Goal: Check status: Check status

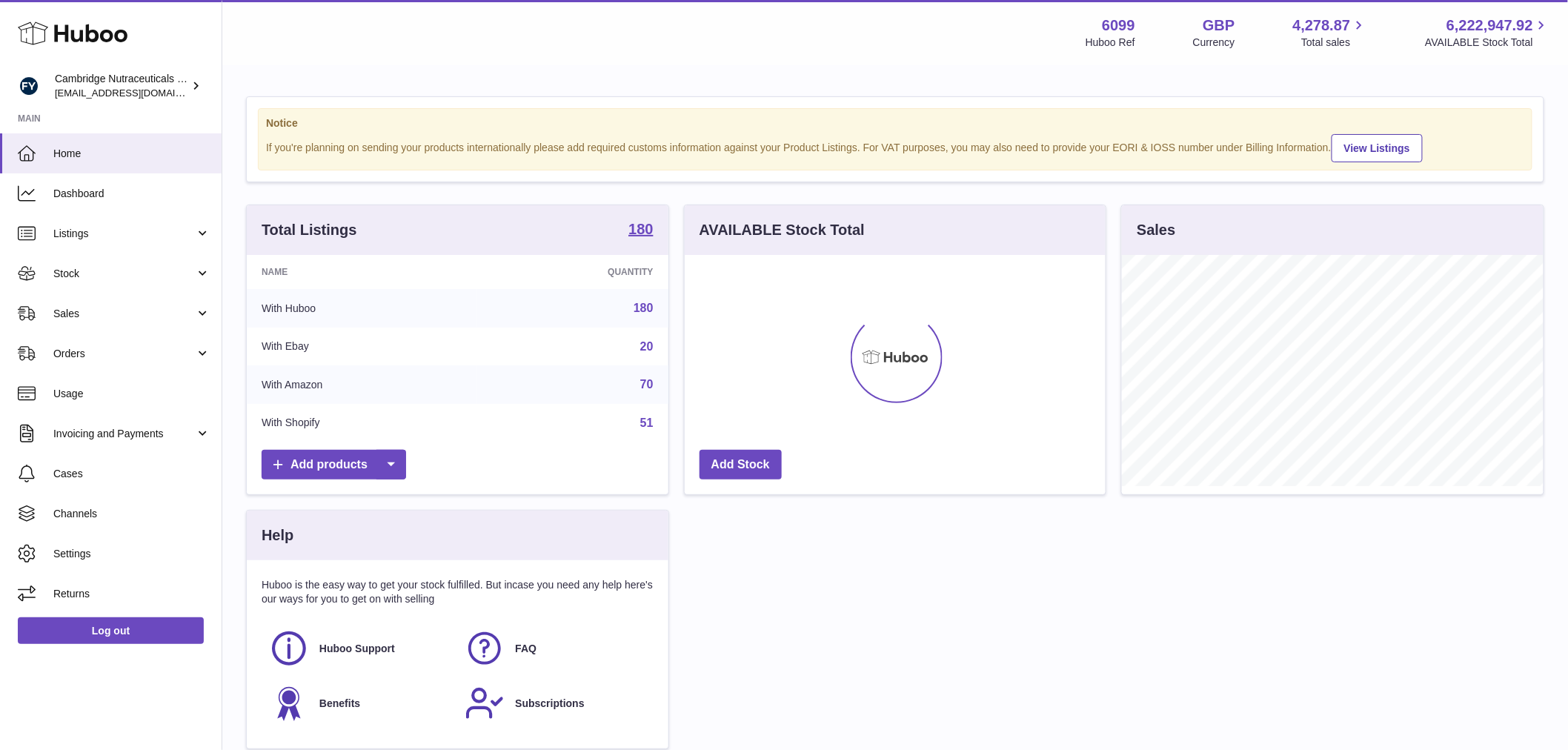
scroll to position [231, 421]
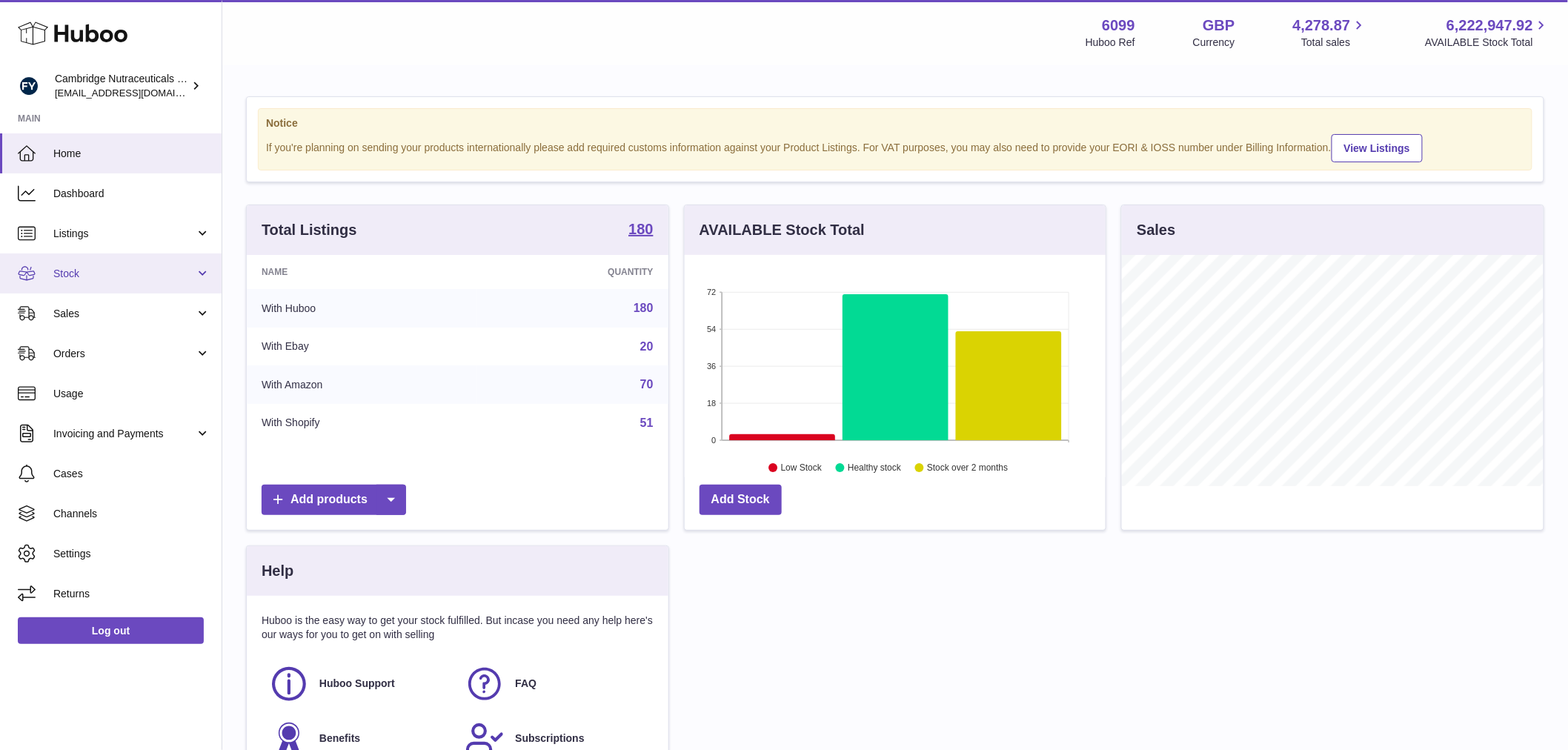
click at [113, 268] on span "Stock" at bounding box center [125, 273] width 142 height 14
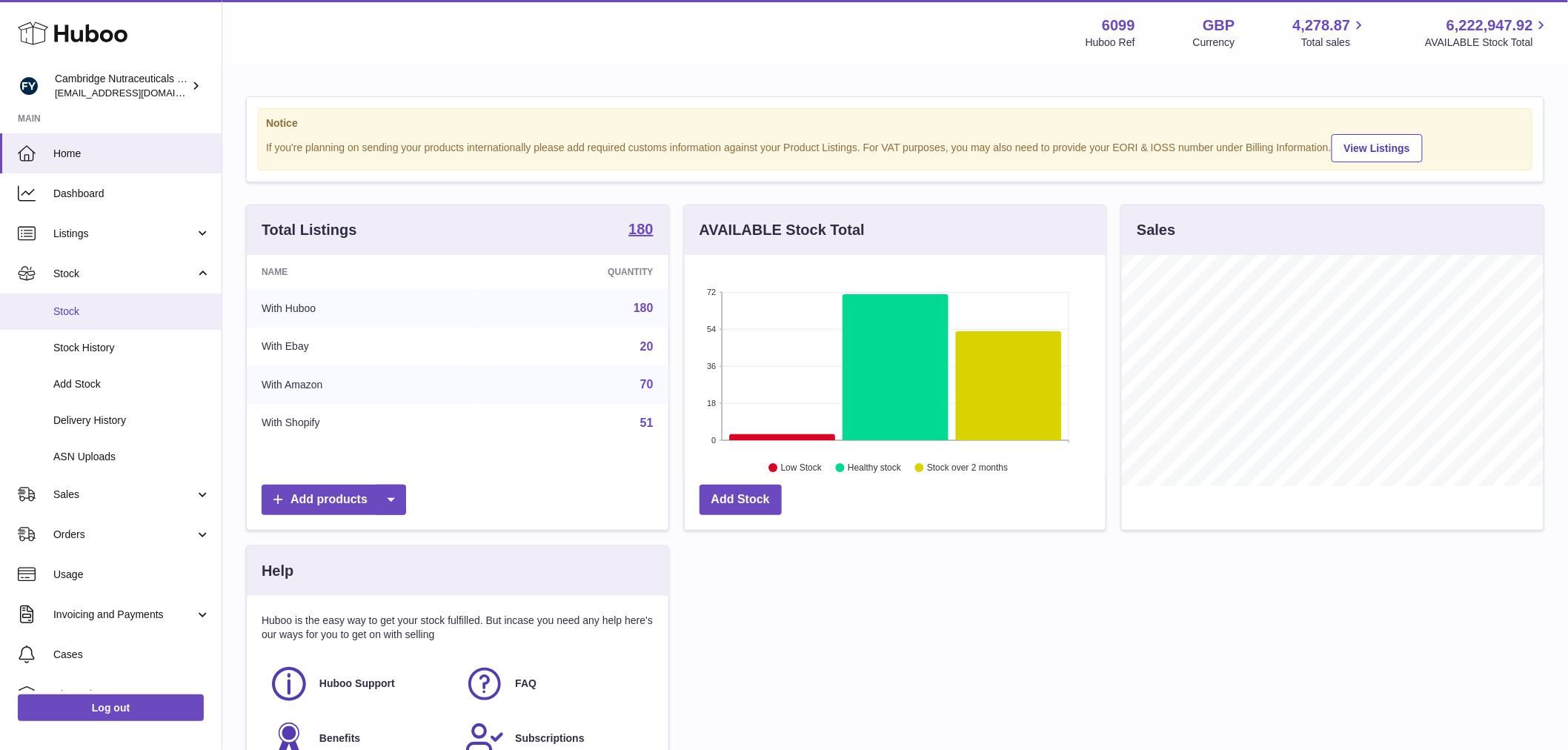
click at [118, 300] on link "Stock" at bounding box center [111, 312] width 222 height 36
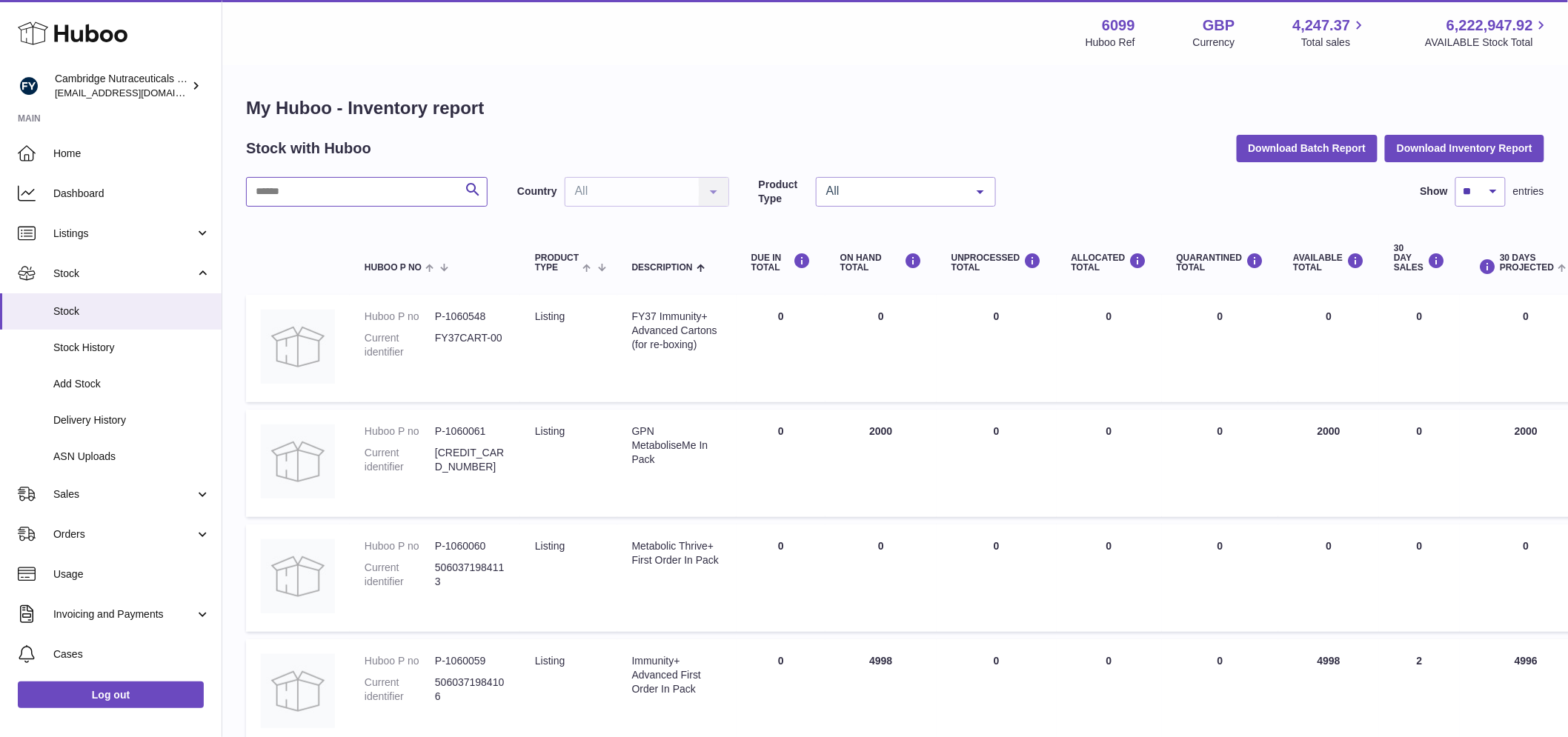
click at [339, 200] on input "text" at bounding box center [367, 192] width 242 height 30
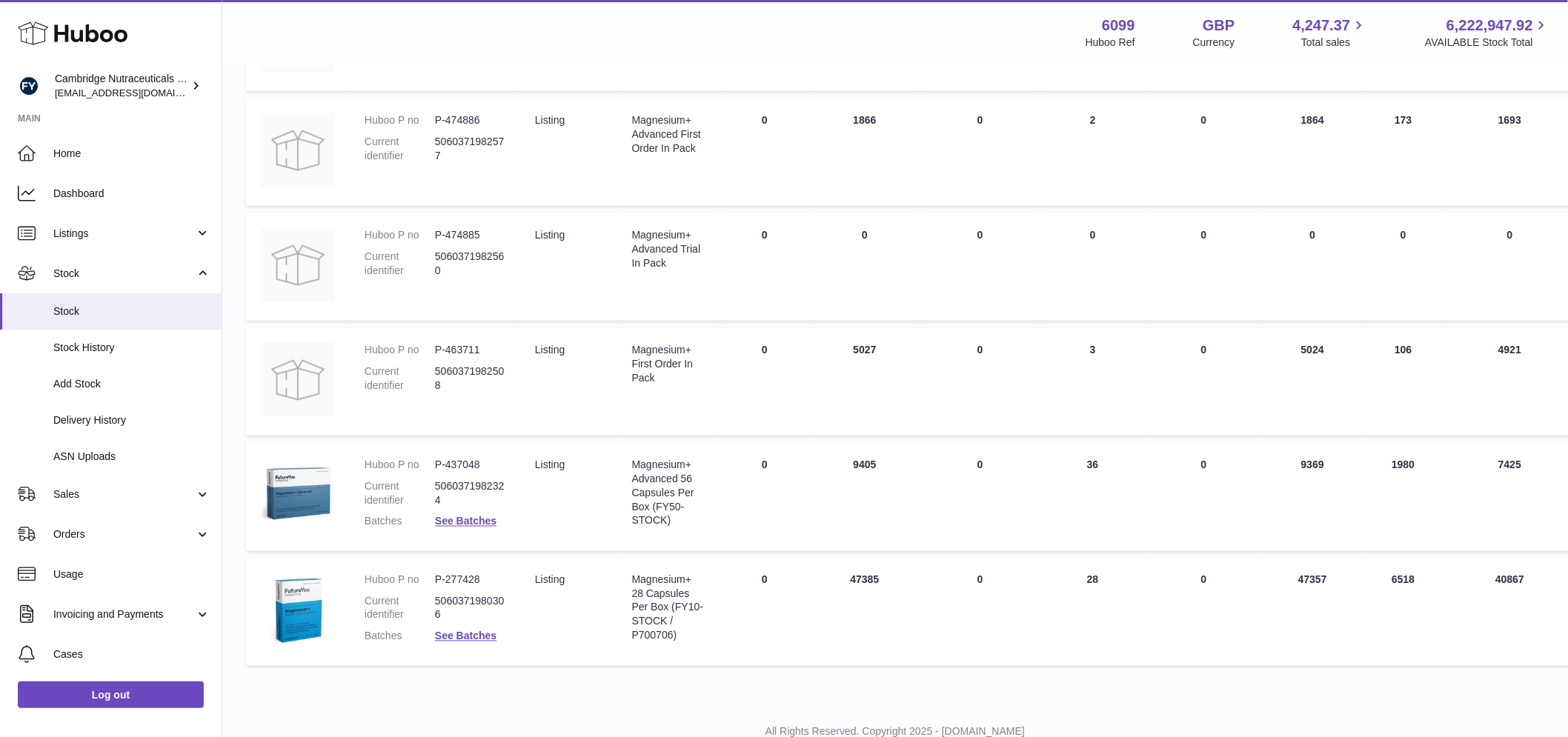
scroll to position [712, 0]
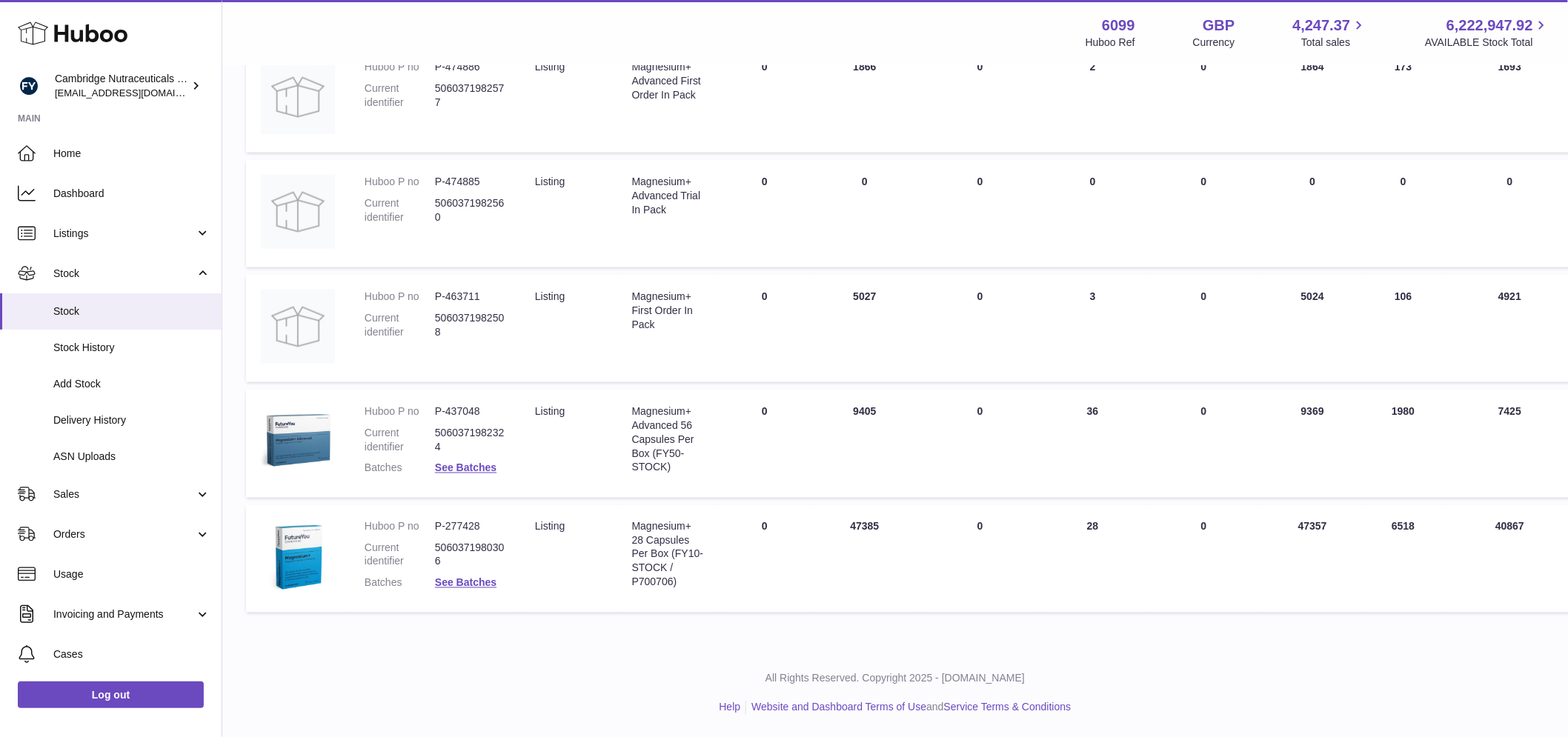
type input "*********"
click at [470, 529] on dd "P-277428" at bounding box center [470, 527] width 70 height 14
copy dd "277428"
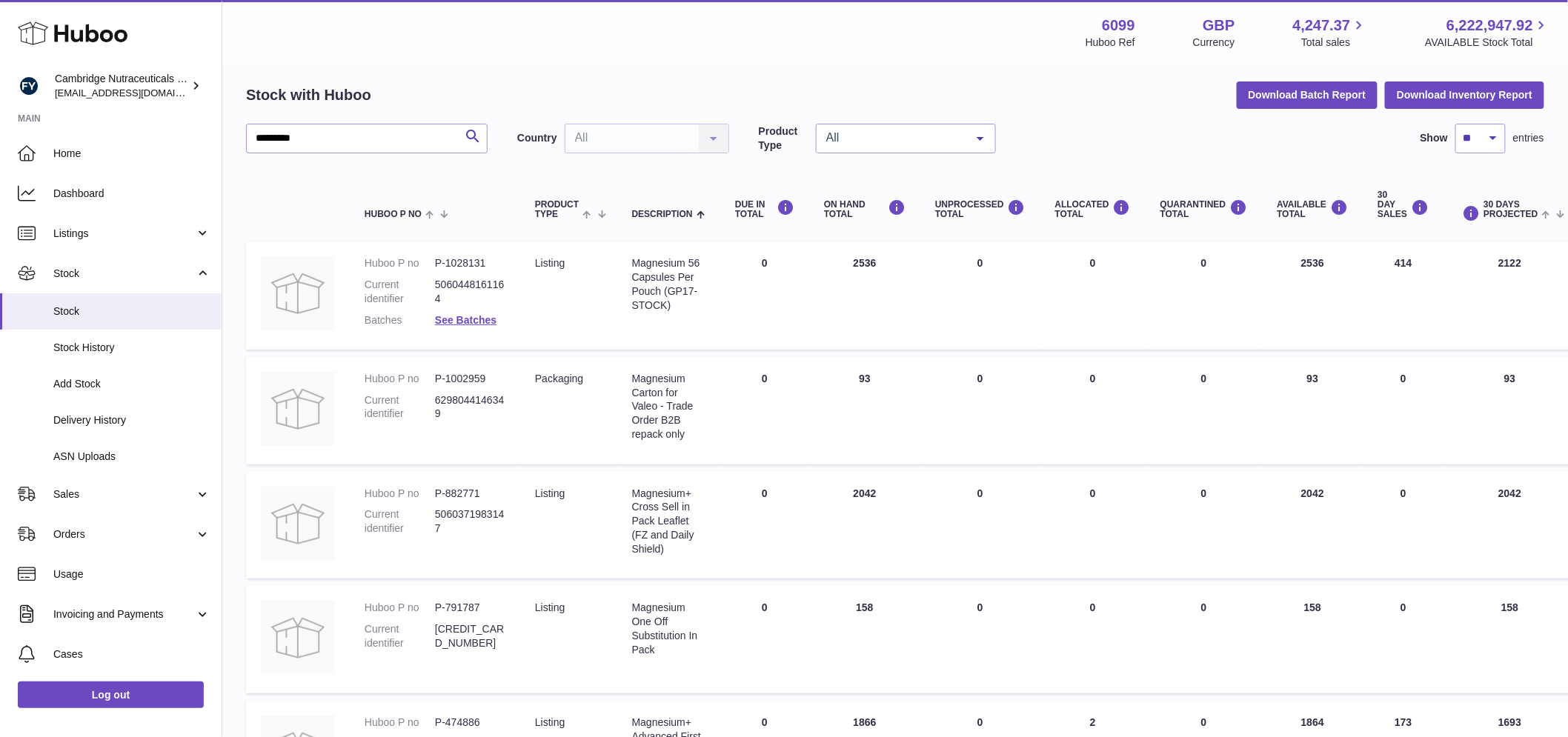
scroll to position [53, 0]
click at [478, 379] on dd "P-1002959" at bounding box center [470, 379] width 70 height 14
copy dd "1002959"
click at [642, 377] on div "Magnesium Carton for Valeo - Trade Order B2B repack only" at bounding box center [669, 408] width 74 height 70
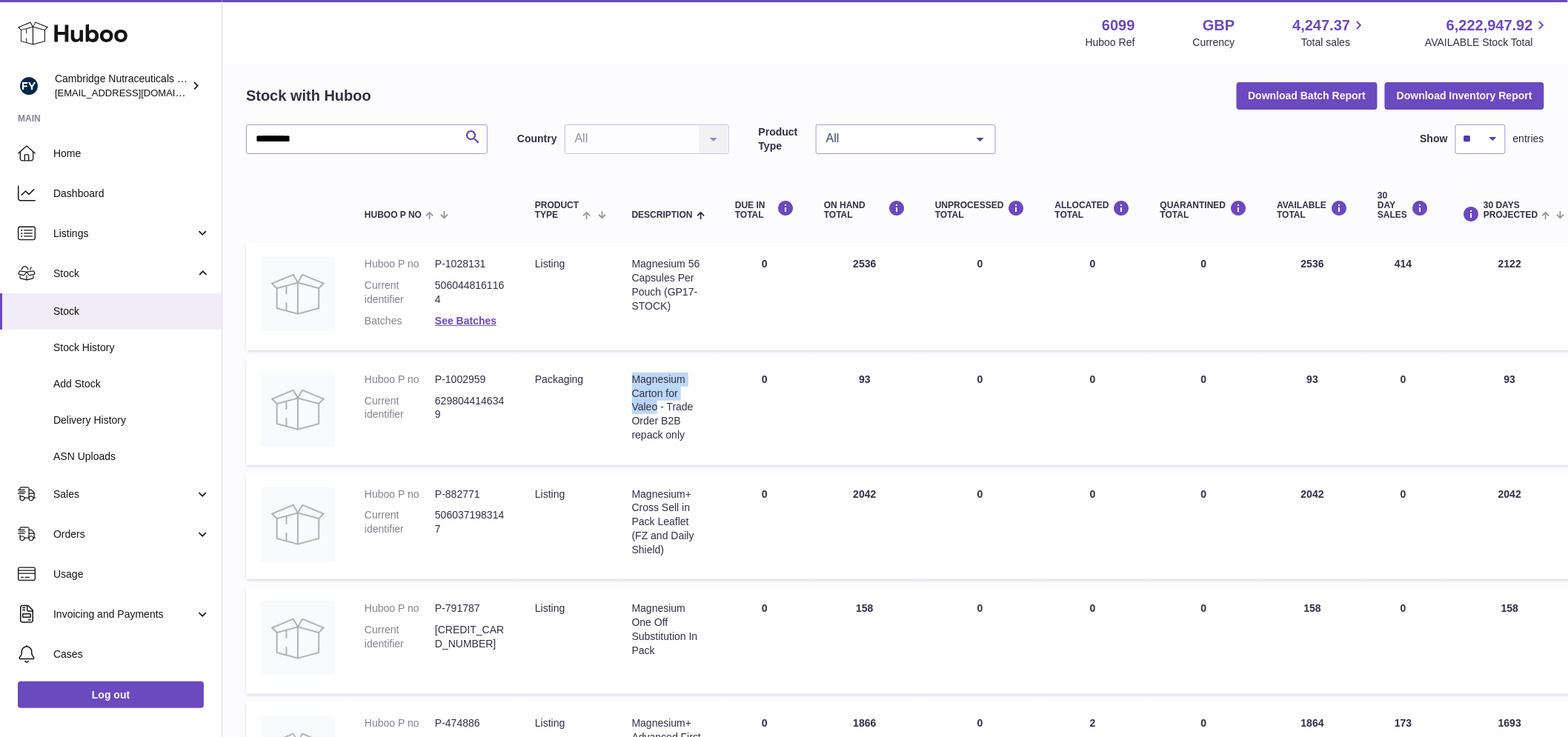
drag, startPoint x: 632, startPoint y: 380, endPoint x: 657, endPoint y: 413, distance: 41.4
click at [657, 413] on div "Magnesium Carton for Valeo - Trade Order B2B repack only" at bounding box center [669, 408] width 74 height 70
copy div "Magnesium Carton for Valeo"
click at [104, 485] on link "Sales" at bounding box center [111, 494] width 222 height 40
click at [98, 541] on link "Sales" at bounding box center [111, 532] width 222 height 36
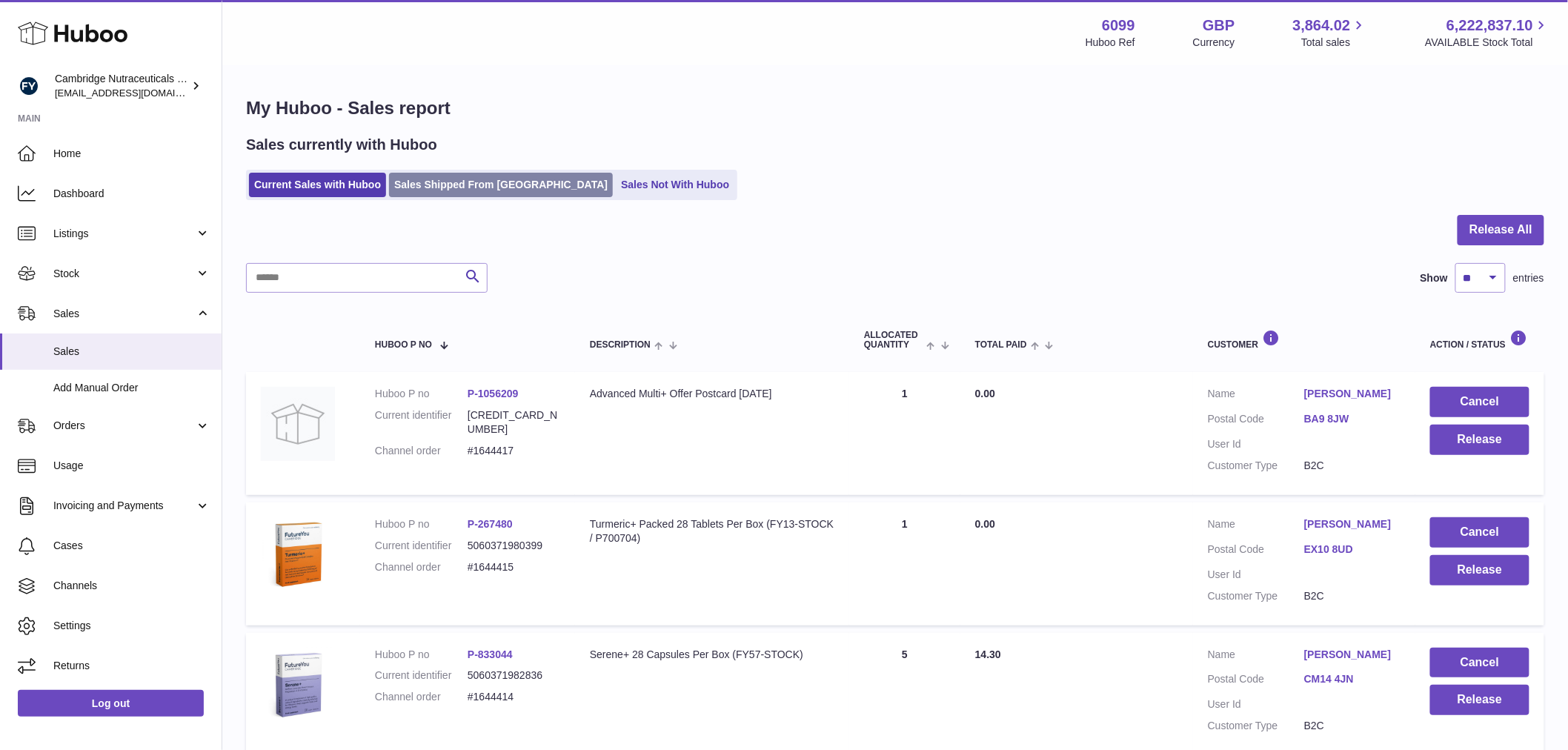
click at [432, 177] on link "Sales Shipped From [GEOGRAPHIC_DATA]" at bounding box center [501, 185] width 224 height 25
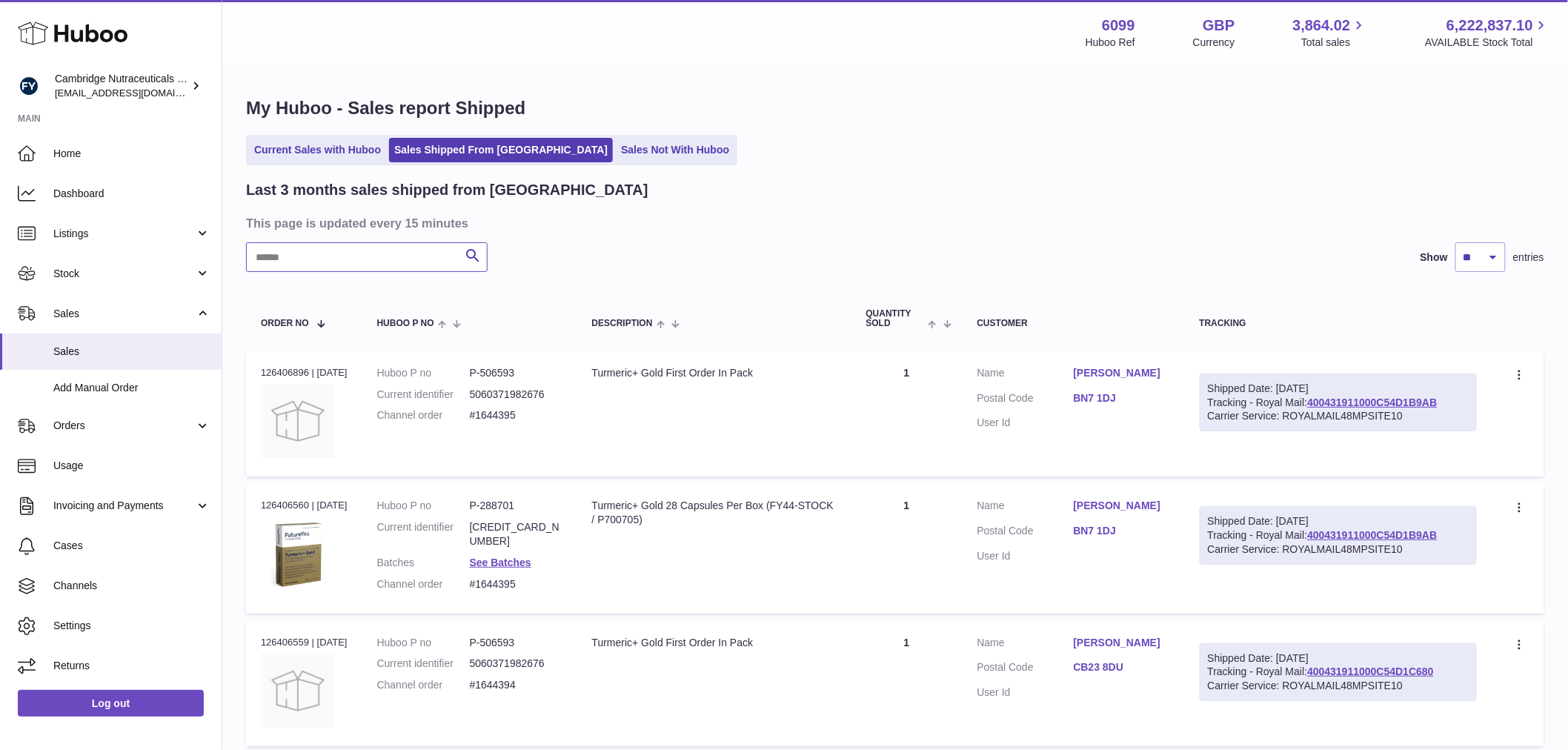
click at [295, 265] on input "text" at bounding box center [367, 257] width 242 height 30
paste input "*******"
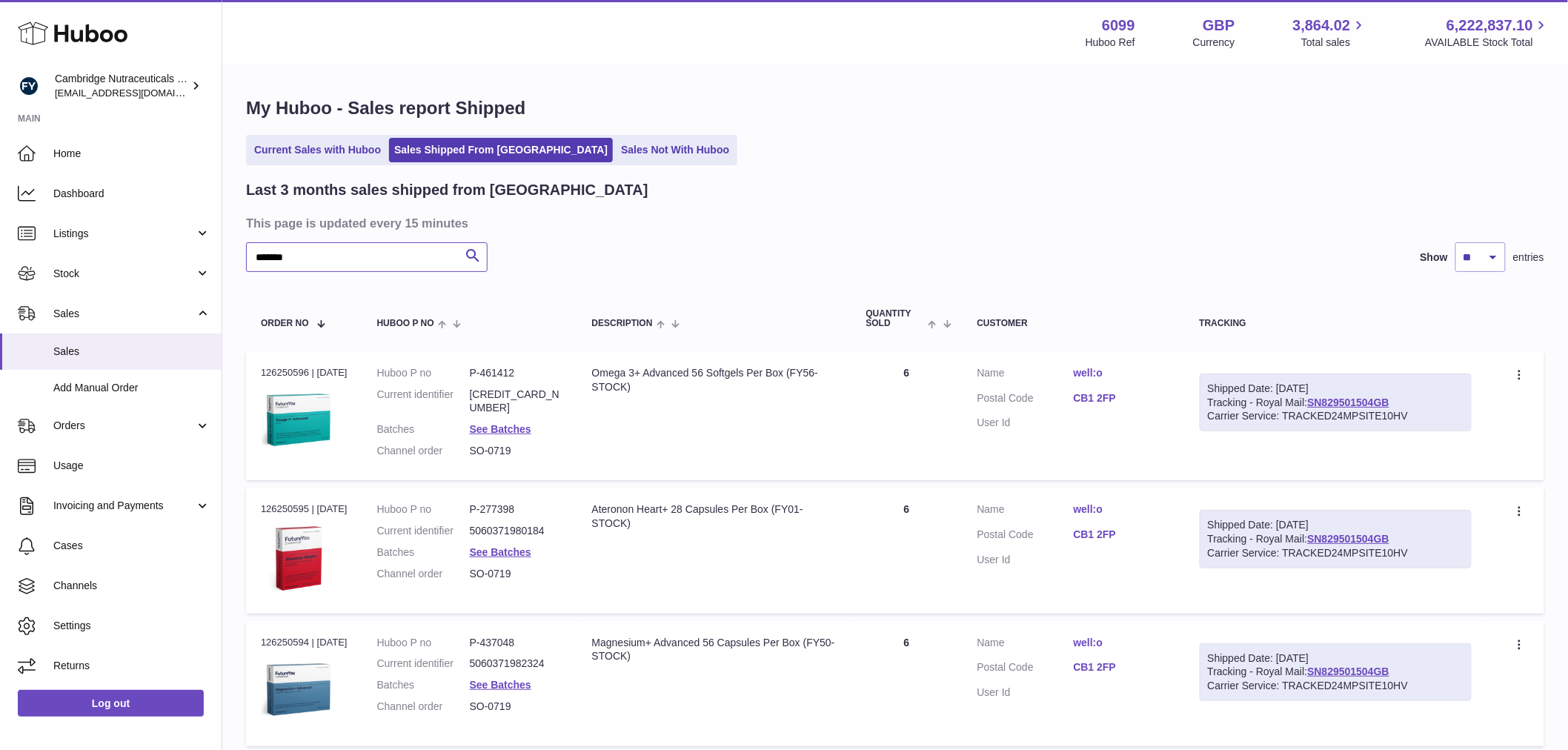
type input "*******"
drag, startPoint x: 1401, startPoint y: 398, endPoint x: 1317, endPoint y: 408, distance: 84.6
click at [1317, 408] on div "Shipped Date: [DATE] Tracking - Royal Mail: SN829501504GB Carrier Service: TRAC…" at bounding box center [1336, 402] width 272 height 58
copy link "SN829501504GB"
click at [269, 40] on div "Menu Huboo 6099 Huboo Ref GBP Currency 3,864.02 Total sales 6,222,837.10 AVAILA…" at bounding box center [895, 32] width 1310 height 34
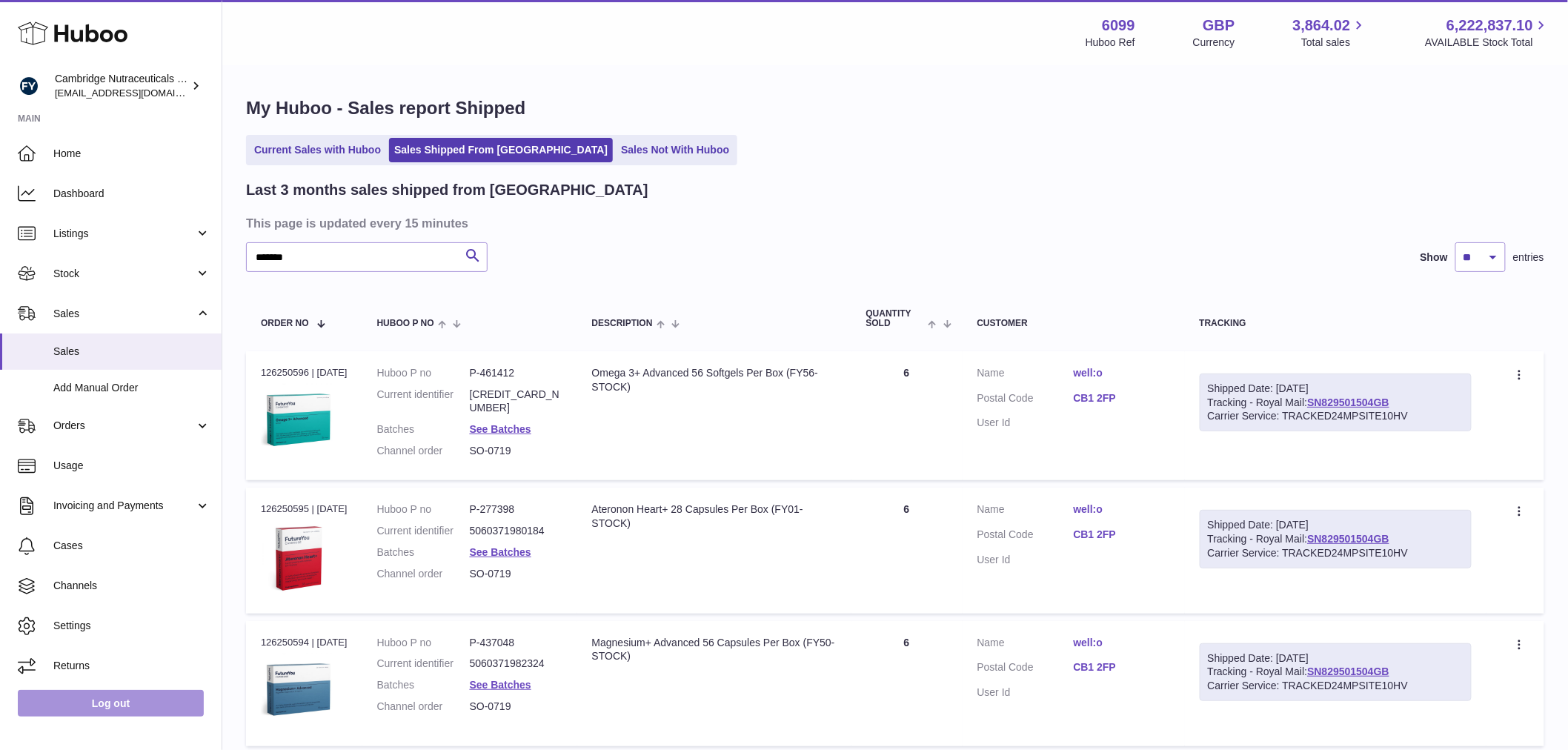
click at [145, 699] on link "Log out" at bounding box center [111, 703] width 186 height 26
